Goal: Task Accomplishment & Management: Use online tool/utility

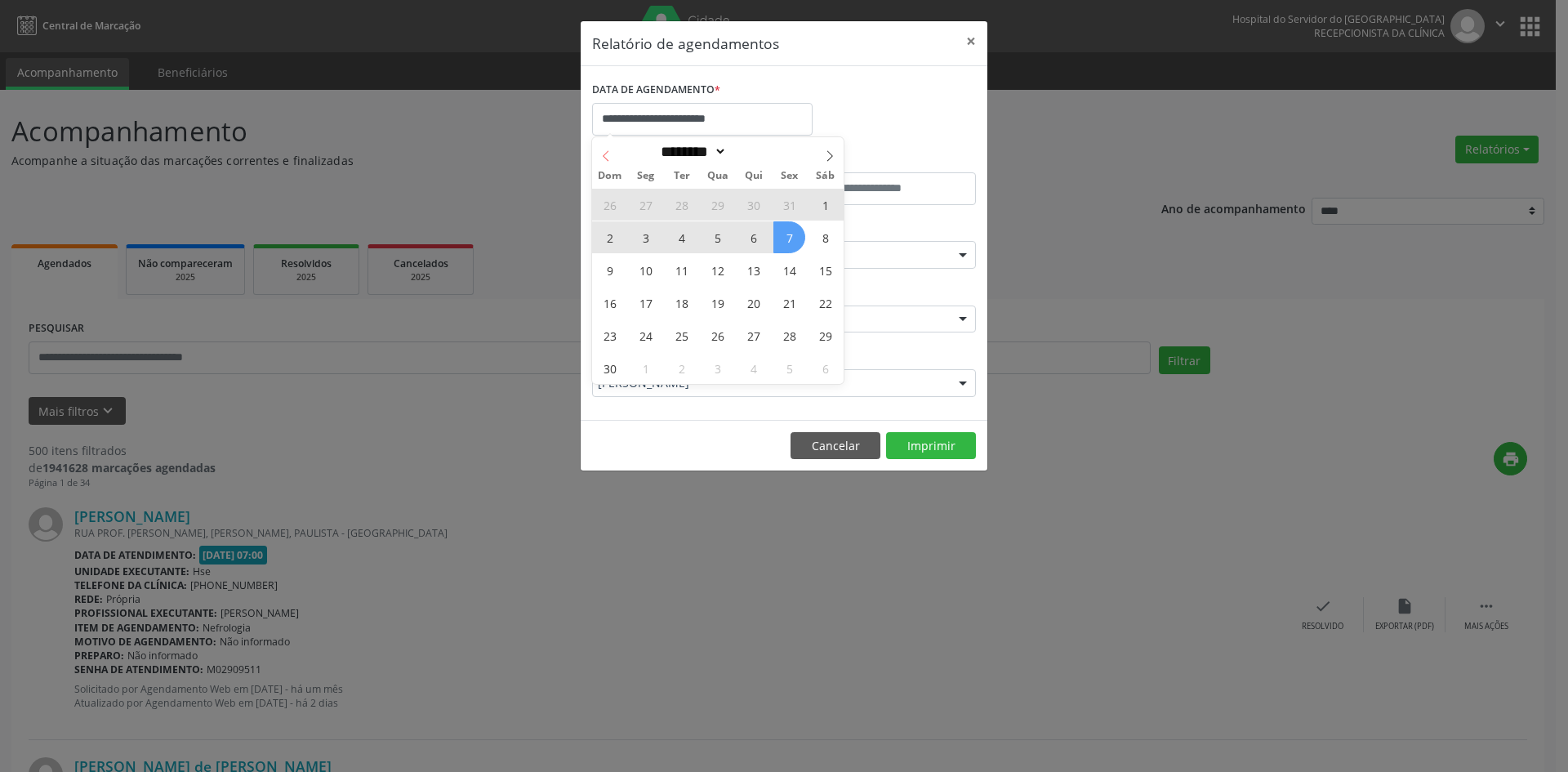
click at [608, 160] on icon at bounding box center [605, 156] width 11 height 11
select select "*"
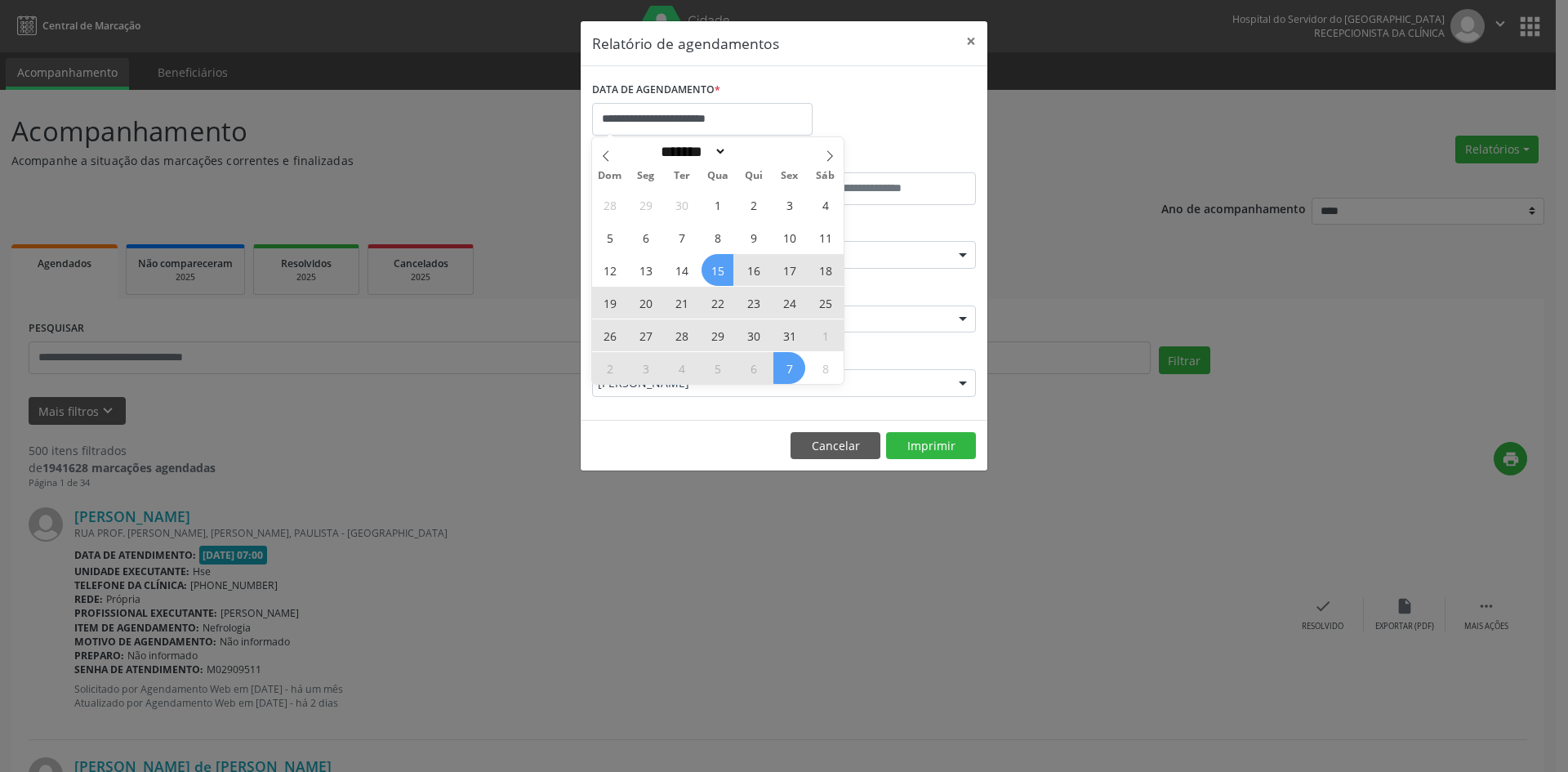
click at [749, 274] on span "16" at bounding box center [753, 269] width 32 height 32
type input "**********"
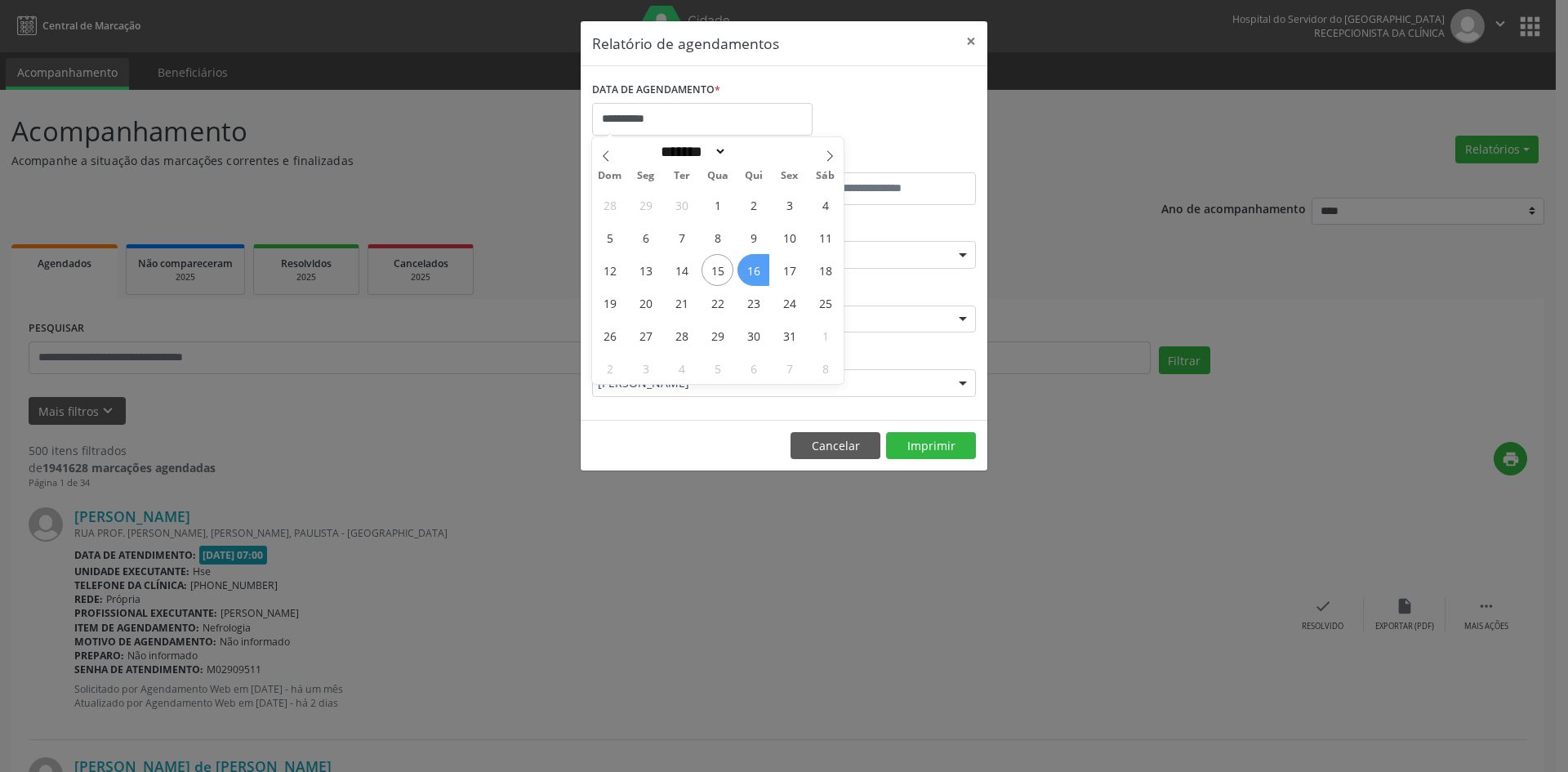
click at [749, 274] on span "16" at bounding box center [753, 269] width 32 height 32
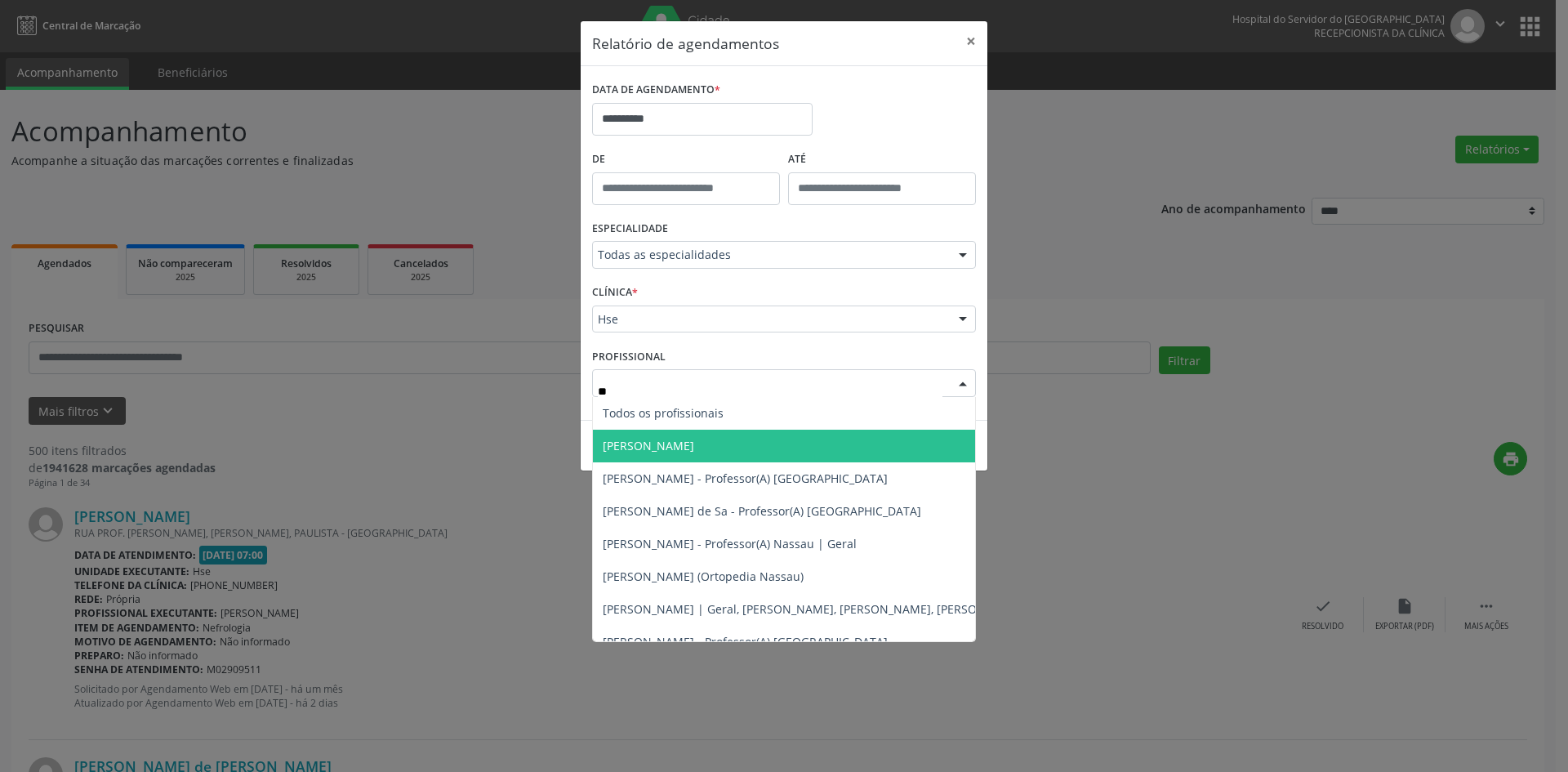
type input "*"
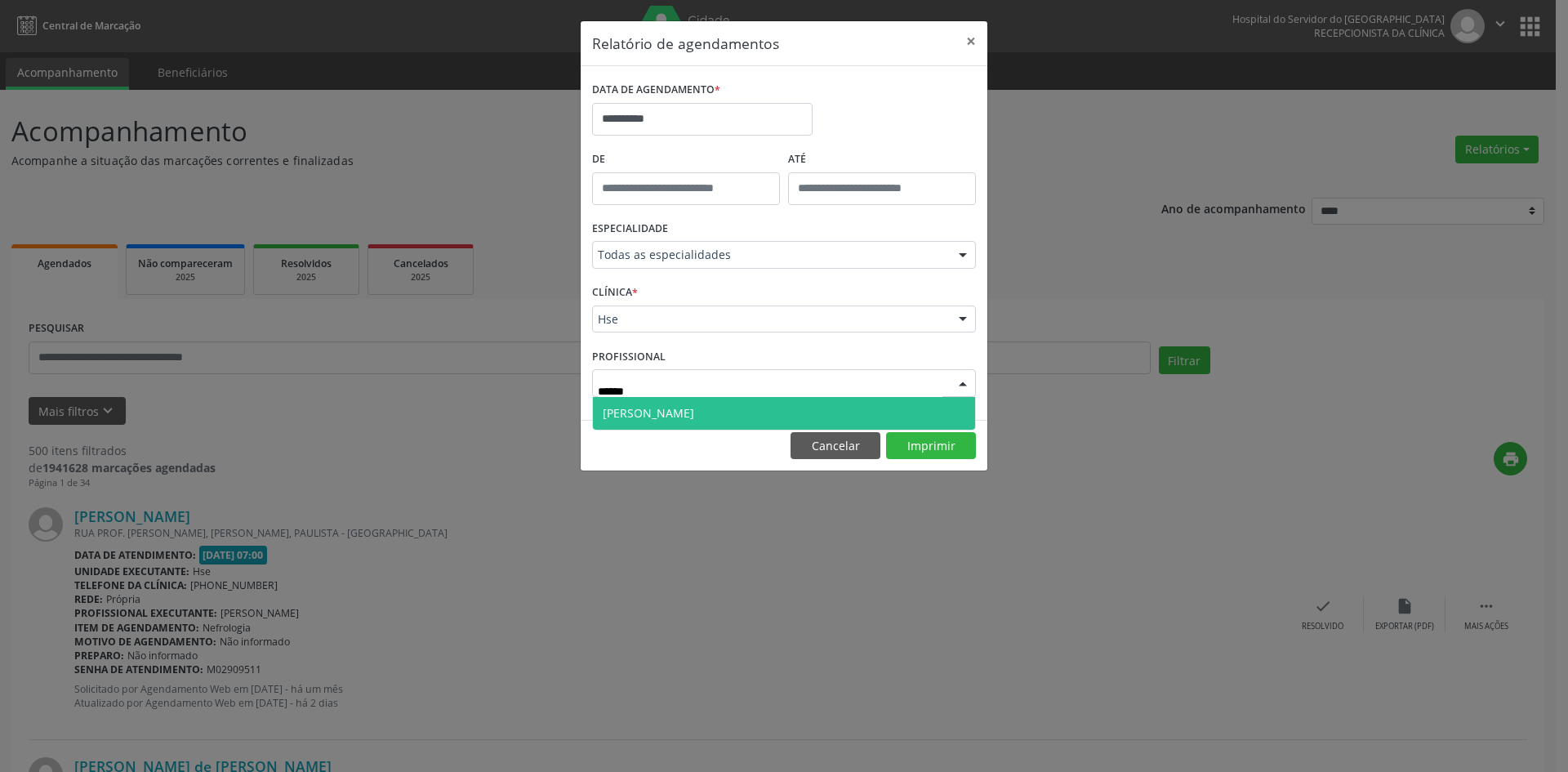
type input "*******"
click at [667, 420] on span "[PERSON_NAME]" at bounding box center [648, 413] width 91 height 15
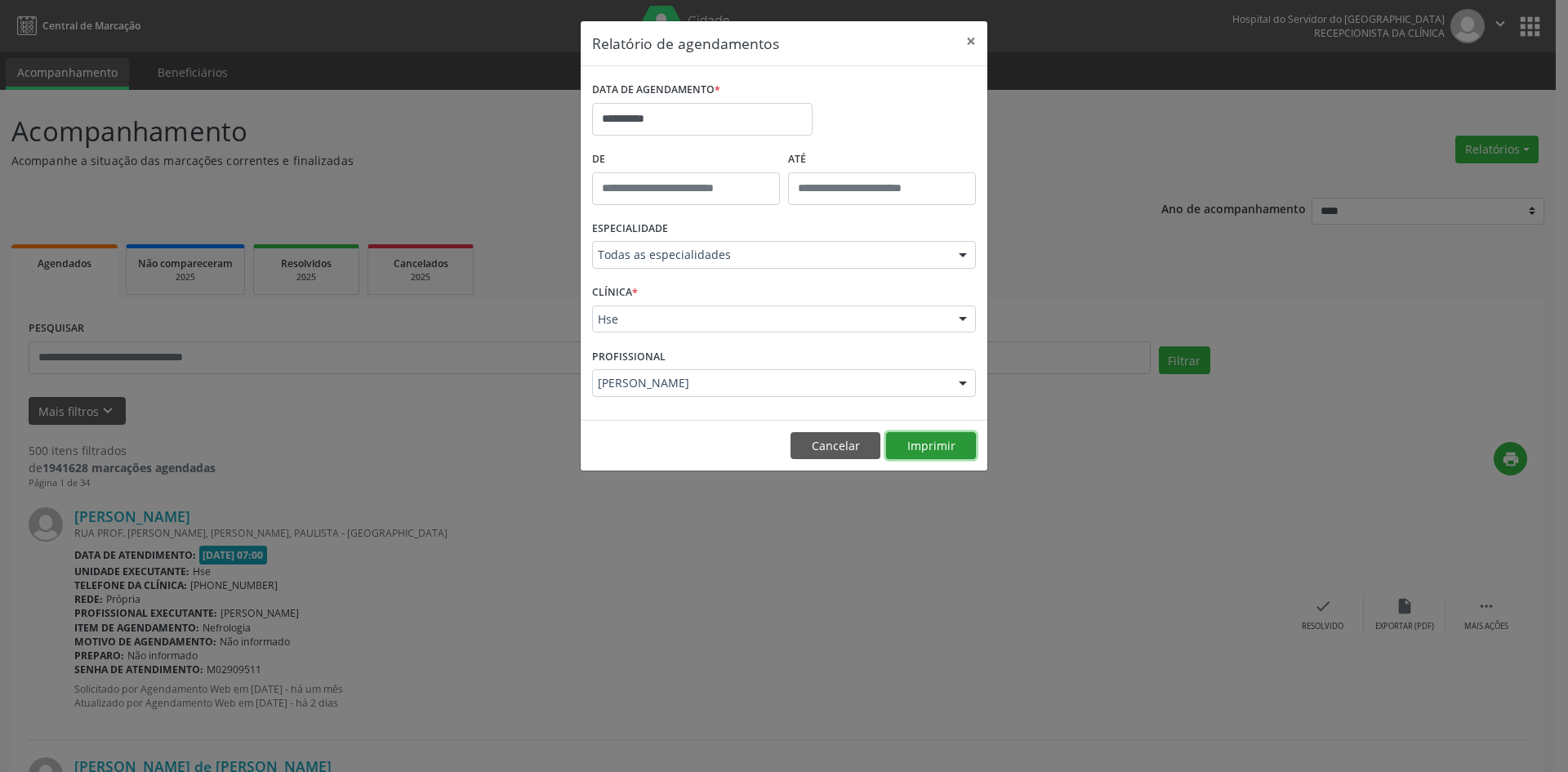
click at [922, 454] on button "Imprimir" at bounding box center [931, 446] width 90 height 27
click at [819, 451] on button "Cancelar" at bounding box center [835, 446] width 90 height 27
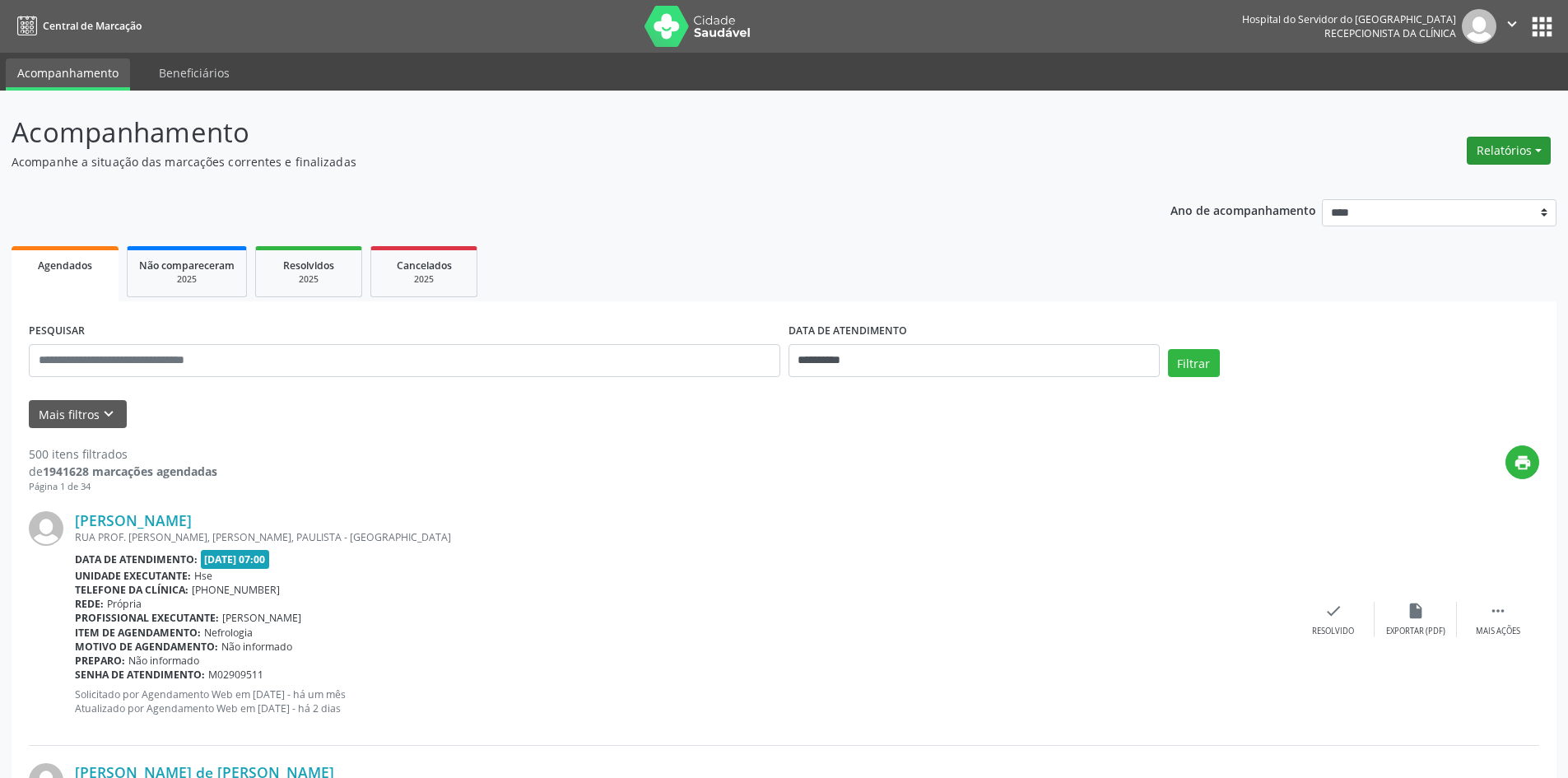
click at [1486, 146] on button "Relatórios" at bounding box center [1508, 151] width 84 height 28
click at [1441, 178] on link "Agendamentos" at bounding box center [1462, 186] width 177 height 23
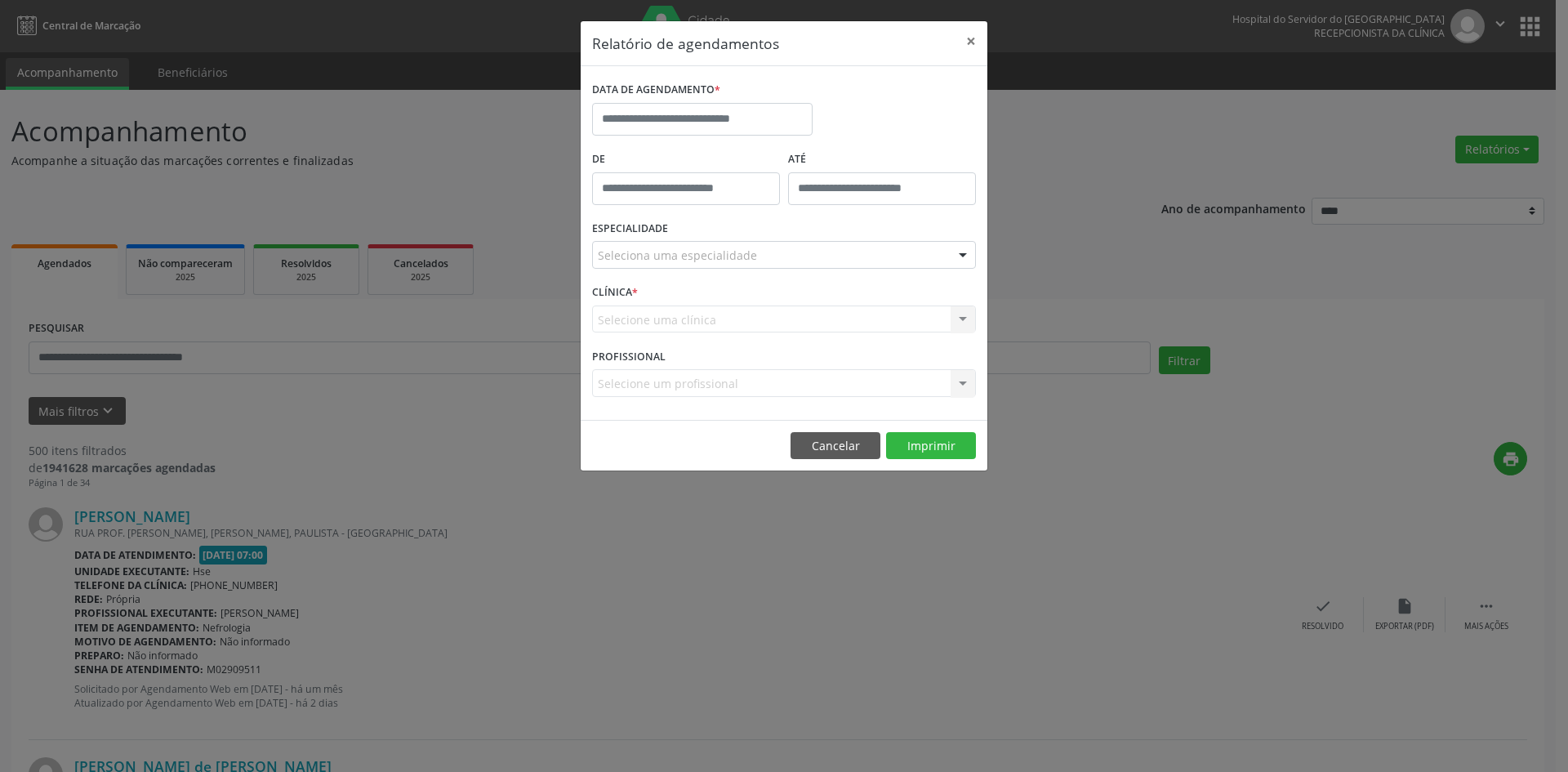
click at [779, 630] on div "Relatório de agendamentos × DATA DE AGENDAMENTO * De ATÉ ESPECIALIDADE Selecion…" at bounding box center [784, 386] width 1568 height 772
click at [838, 450] on button "Cancelar" at bounding box center [835, 446] width 90 height 27
